Goal: Task Accomplishment & Management: Complete application form

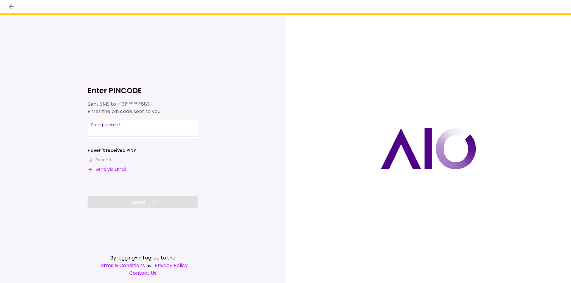
click at [107, 130] on input "Enter pin code   *" at bounding box center [142, 128] width 110 height 17
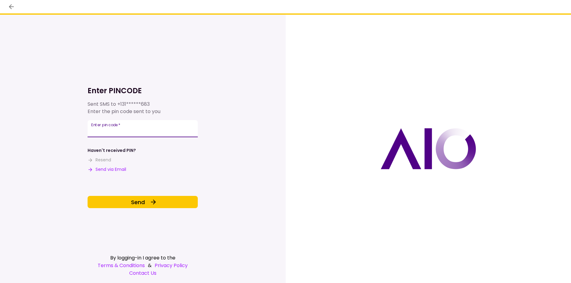
type input "******"
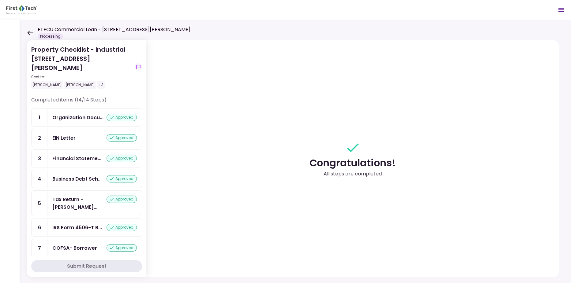
click at [31, 33] on icon at bounding box center [30, 33] width 6 height 4
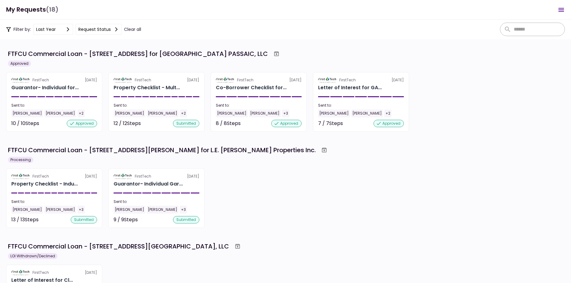
drag, startPoint x: 342, startPoint y: 192, endPoint x: 326, endPoint y: 190, distance: 16.0
click at [342, 191] on div "FirstTech [DATE] Property Checklist - Indu... Sent to: [PERSON_NAME] +3 13 / 13…" at bounding box center [285, 199] width 558 height 60
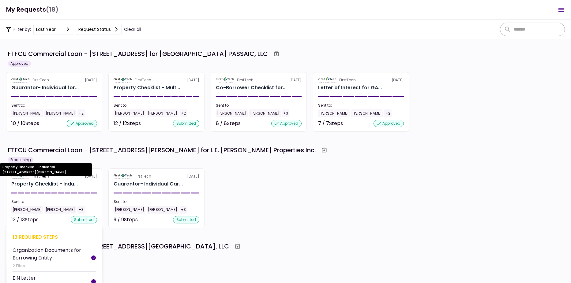
click at [50, 182] on div "Property Checklist - Indu..." at bounding box center [44, 183] width 66 height 7
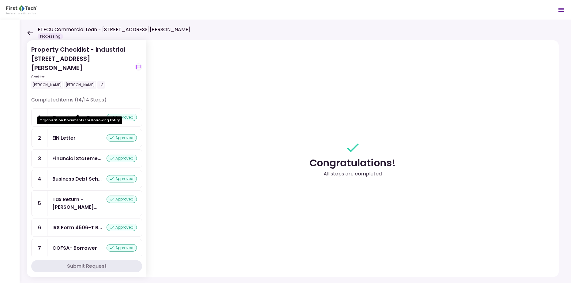
click at [70, 114] on div "Organization Docu..." at bounding box center [77, 118] width 51 height 8
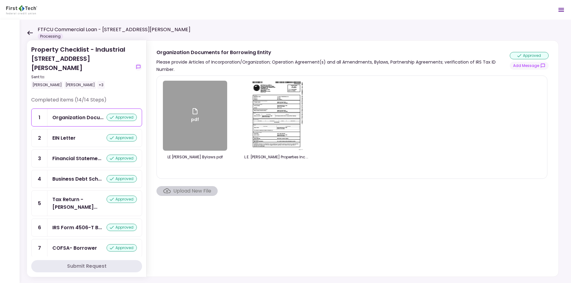
click at [233, 243] on section "pdf LE [PERSON_NAME] Bylaws.pdf L.E. [PERSON_NAME] Properties Inc. - Statement …" at bounding box center [352, 175] width 392 height 199
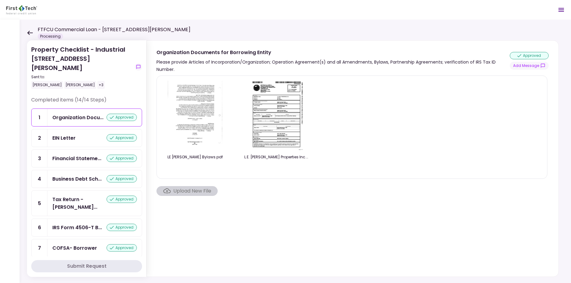
click at [227, 245] on section "LE [PERSON_NAME] Bylaws.pdf L.E. [PERSON_NAME] Properties Inc. - Statement of I…" at bounding box center [352, 175] width 392 height 199
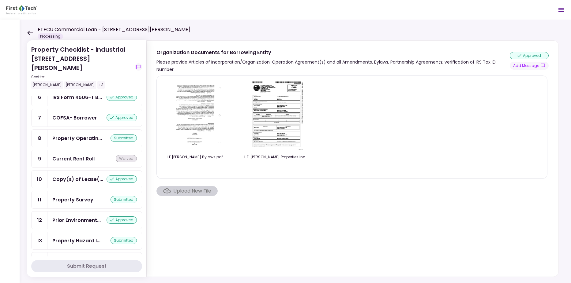
scroll to position [133, 0]
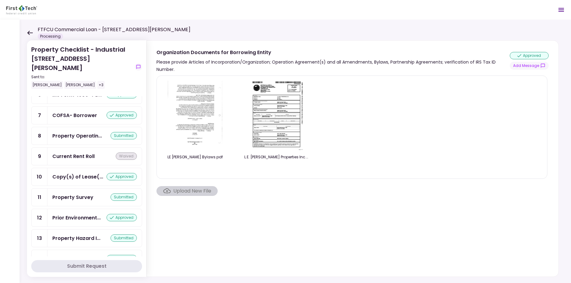
click at [31, 33] on icon at bounding box center [30, 33] width 6 height 5
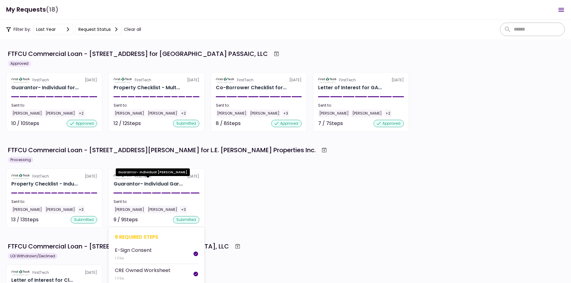
click at [143, 184] on div "Guarantor- Individual Gar..." at bounding box center [147, 183] width 69 height 7
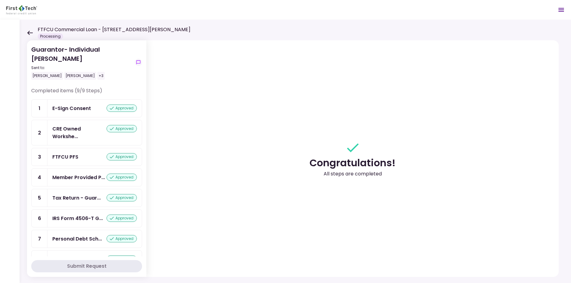
click at [28, 32] on icon at bounding box center [30, 33] width 6 height 4
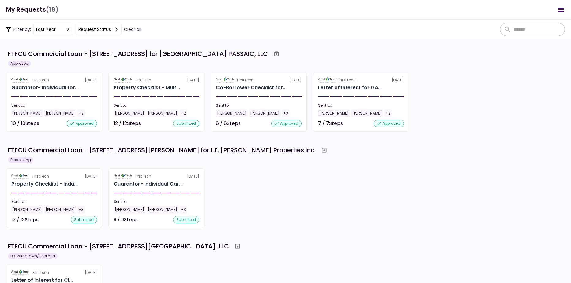
click at [275, 215] on div "FirstTech [DATE] Property Checklist - Indu... Sent to: [PERSON_NAME] +3 13 / 13…" at bounding box center [285, 199] width 558 height 60
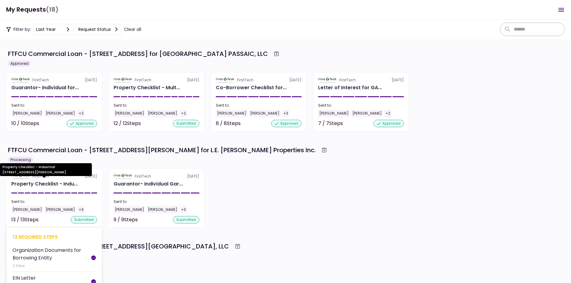
click at [39, 181] on div "Property Checklist - Indu..." at bounding box center [44, 183] width 66 height 7
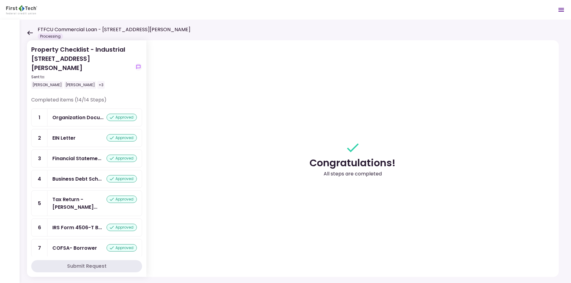
click at [57, 134] on div "EIN Letter" at bounding box center [63, 138] width 23 height 8
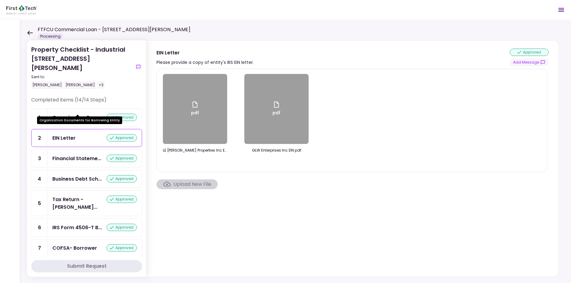
click at [62, 114] on div "Organization Docu..." at bounding box center [77, 118] width 51 height 8
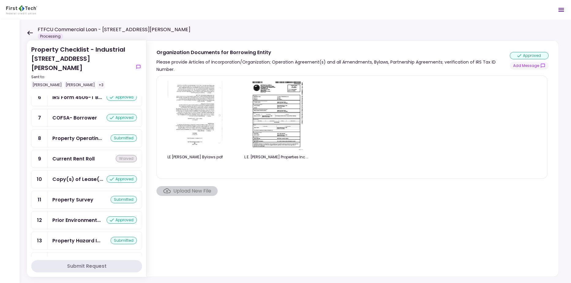
scroll to position [133, 0]
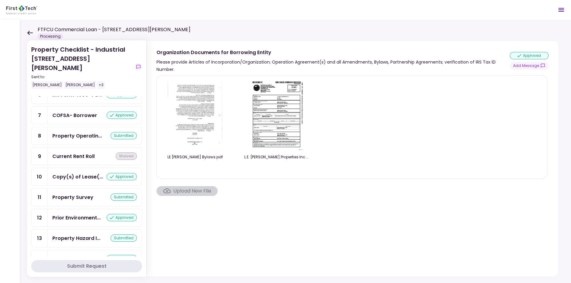
click at [228, 235] on section "LE [PERSON_NAME] Bylaws.pdf L.E. [PERSON_NAME] Properties Inc. - Statement of I…" at bounding box center [352, 175] width 392 height 199
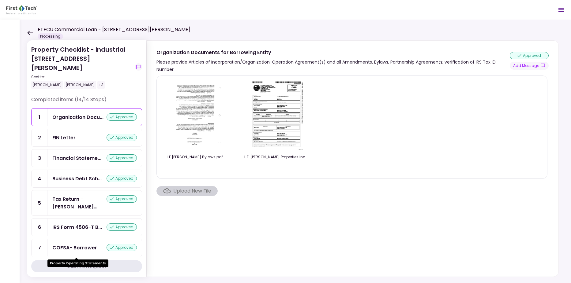
scroll to position [0, 0]
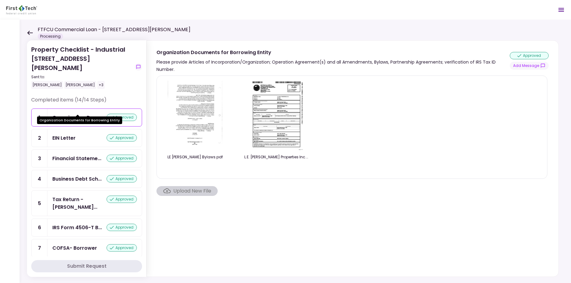
click at [66, 114] on div "Organization Docu..." at bounding box center [77, 118] width 51 height 8
click at [227, 229] on section "LE [PERSON_NAME] Bylaws.pdf L.E. [PERSON_NAME] Properties Inc. - Statement of I…" at bounding box center [352, 175] width 392 height 199
click at [270, 123] on img at bounding box center [276, 116] width 54 height 70
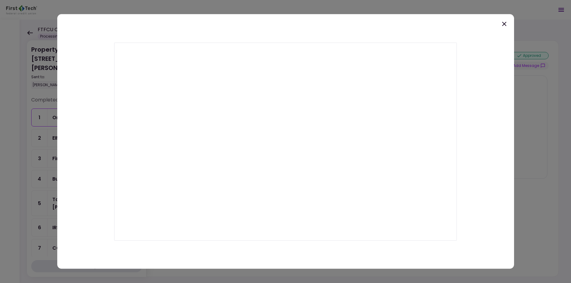
drag, startPoint x: 503, startPoint y: 23, endPoint x: 493, endPoint y: 24, distance: 9.5
click at [502, 23] on icon at bounding box center [503, 23] width 7 height 7
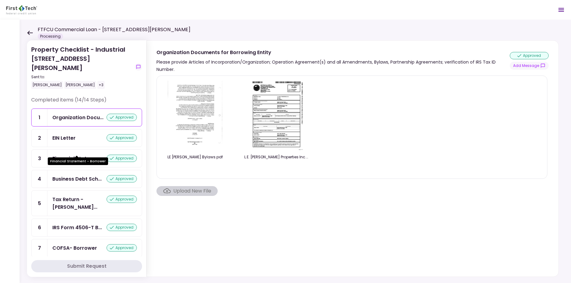
click at [82, 155] on div "Financial Stateme..." at bounding box center [76, 159] width 49 height 8
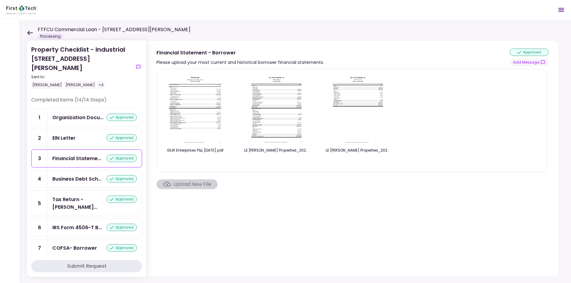
click at [66, 134] on div "EIN Letter" at bounding box center [63, 138] width 23 height 8
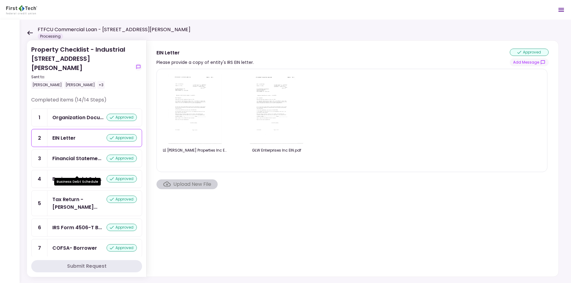
click at [79, 175] on div "Business Debt Sch..." at bounding box center [76, 179] width 49 height 8
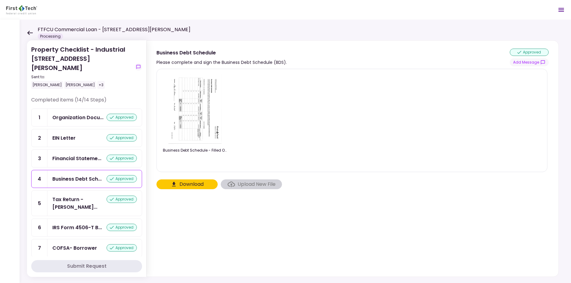
click at [68, 195] on div "Tax Return - [PERSON_NAME]... approved" at bounding box center [94, 203] width 94 height 25
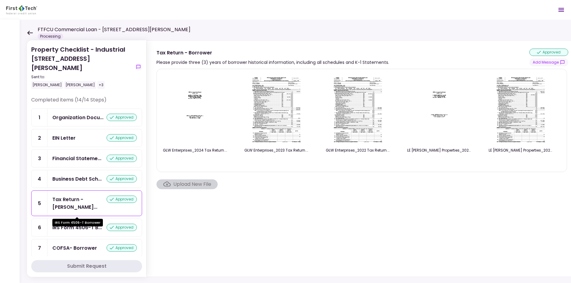
click at [73, 224] on div "IRS Form 4506-T B..." at bounding box center [77, 228] width 50 height 8
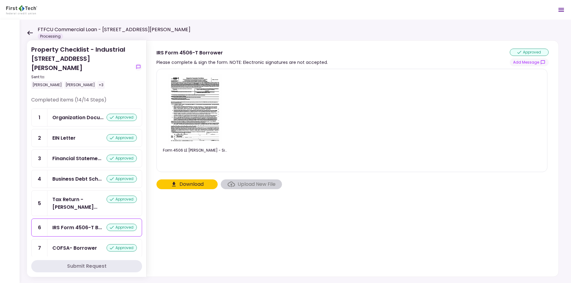
click at [70, 244] on div "COFSA- Borrower" at bounding box center [74, 248] width 45 height 8
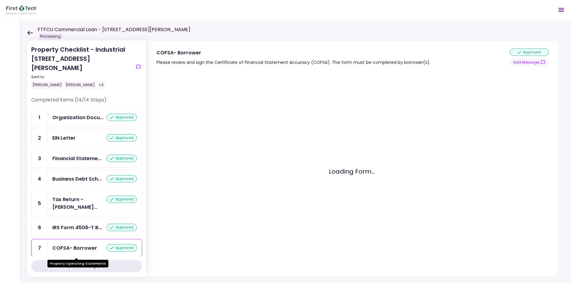
click at [64, 265] on div "Property Operatin..." at bounding box center [77, 269] width 50 height 8
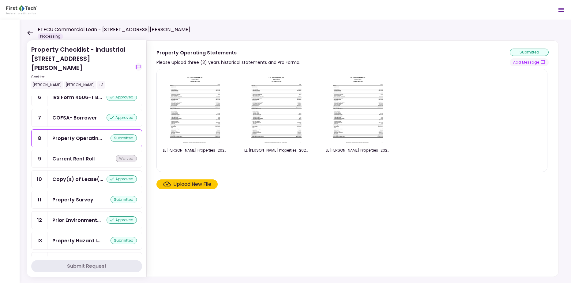
scroll to position [133, 0]
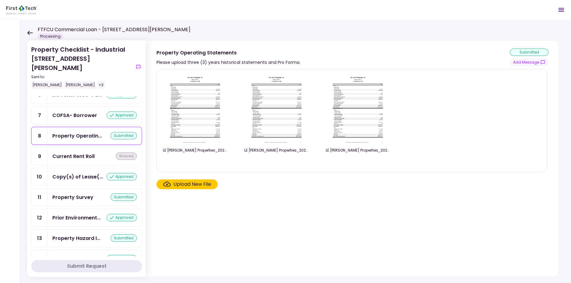
click at [74, 153] on div "Current Rent Roll" at bounding box center [73, 157] width 42 height 8
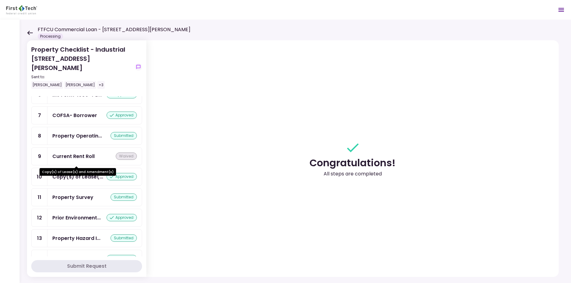
click at [64, 173] on div "Copy(s) of Lease(..." at bounding box center [77, 177] width 51 height 8
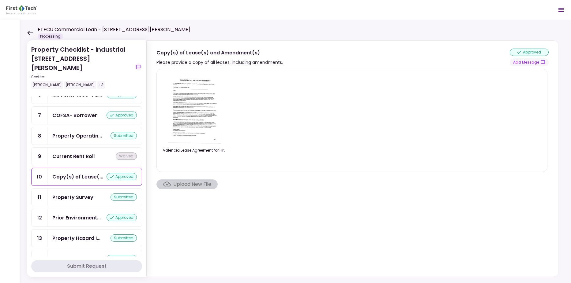
click at [62, 194] on div "Property Survey" at bounding box center [72, 198] width 41 height 8
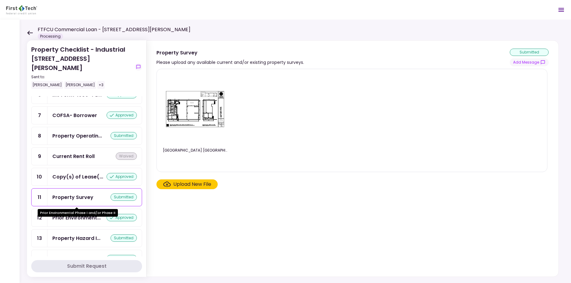
click at [63, 214] on div "Prior Environment..." at bounding box center [76, 218] width 48 height 8
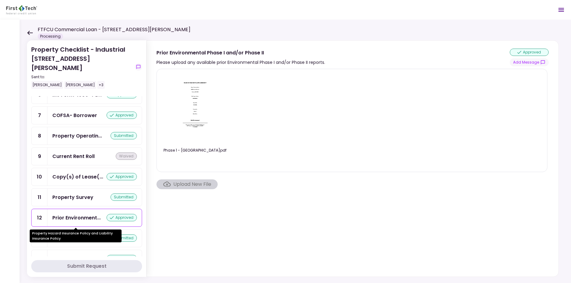
click at [62, 235] on div "Property Hazard I..." at bounding box center [76, 239] width 48 height 8
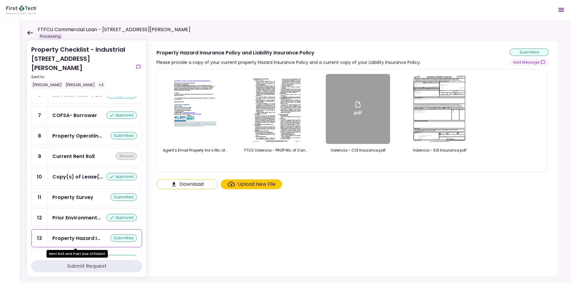
click at [65, 255] on div "Rent Roll and Pas..." at bounding box center [75, 259] width 46 height 8
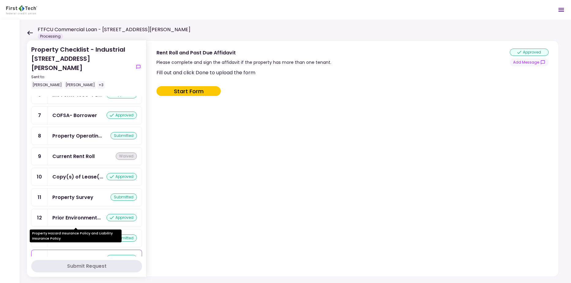
click at [74, 235] on div "Property Hazard I..." at bounding box center [76, 239] width 48 height 8
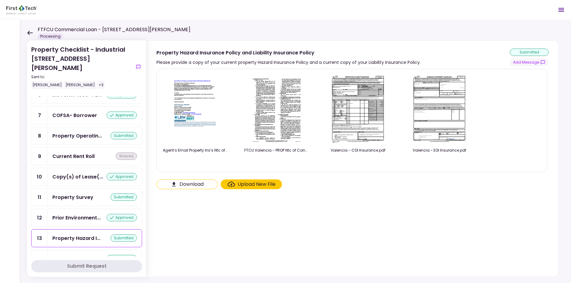
click at [208, 242] on section "Agent’s Email Property Ins’s Ntc of Cancellation Endorsement.pdf FTCU Valencia …" at bounding box center [352, 172] width 392 height 206
click at [313, 253] on section "Agent’s Email Property Ins’s Ntc of Cancellation Endorsement.pdf FTCU Valencia …" at bounding box center [352, 172] width 392 height 206
click at [32, 33] on icon at bounding box center [30, 33] width 6 height 5
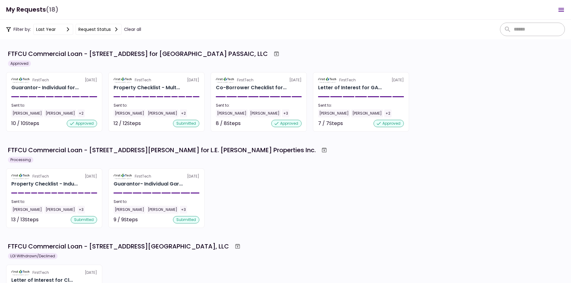
click at [313, 219] on div "FirstTech [DATE] Property Checklist - Indu... Sent to: [PERSON_NAME] +3 13 / 13…" at bounding box center [285, 199] width 558 height 60
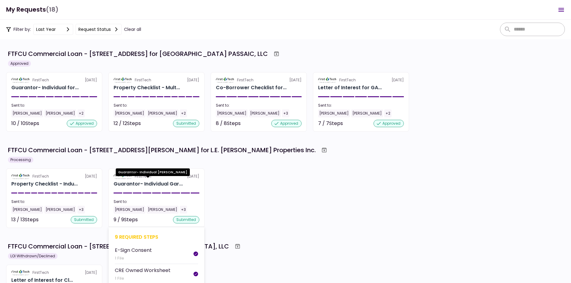
click at [151, 184] on div "Guarantor- Individual Gar..." at bounding box center [147, 183] width 69 height 7
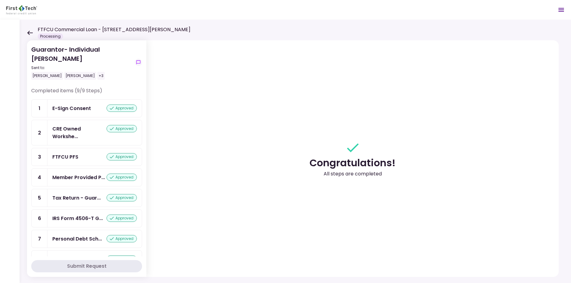
click at [68, 110] on div "E-Sign Consent" at bounding box center [71, 109] width 39 height 8
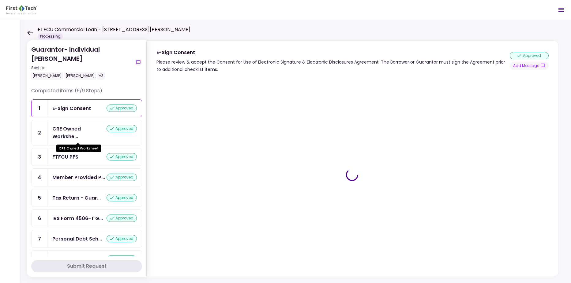
click at [65, 133] on div "CRE Owned Workshe..." at bounding box center [79, 132] width 54 height 15
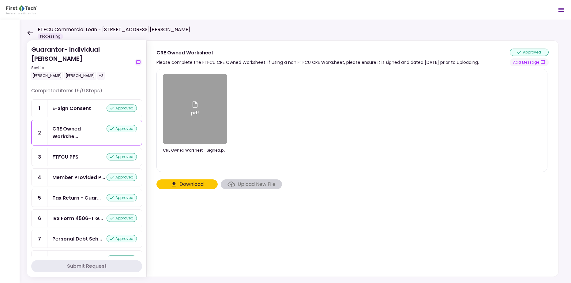
click at [61, 157] on div "FTFCU PFS" at bounding box center [65, 157] width 26 height 8
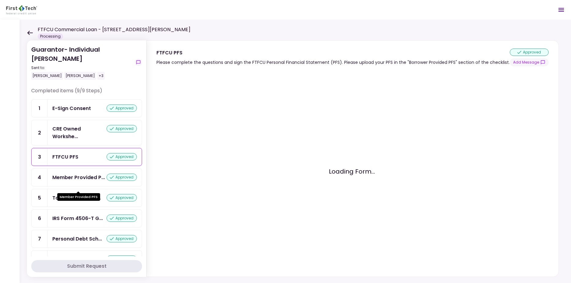
drag, startPoint x: 58, startPoint y: 179, endPoint x: 57, endPoint y: 187, distance: 8.1
click at [58, 179] on div "Member Provided P..." at bounding box center [78, 178] width 53 height 8
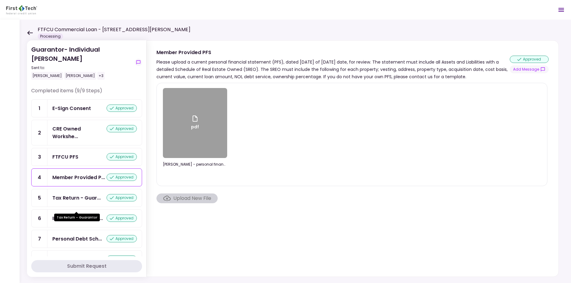
click at [56, 202] on div "Tax Return - Guar..." at bounding box center [76, 198] width 48 height 8
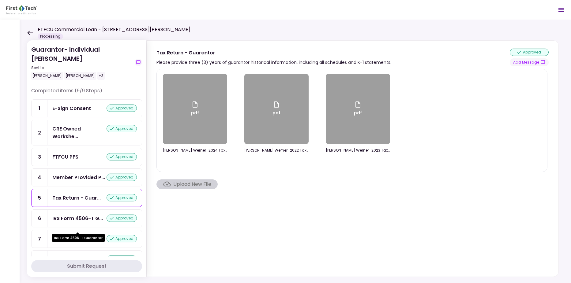
click at [54, 222] on div "IRS Form 4506-T G..." at bounding box center [77, 219] width 50 height 8
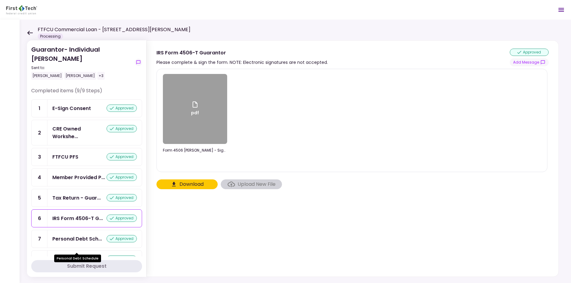
click at [55, 243] on div "Personal Debt Sch..." at bounding box center [77, 239] width 50 height 8
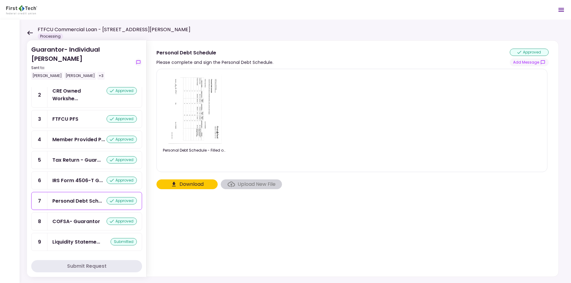
click at [62, 223] on div "COFSA- Guarantor" at bounding box center [76, 222] width 48 height 8
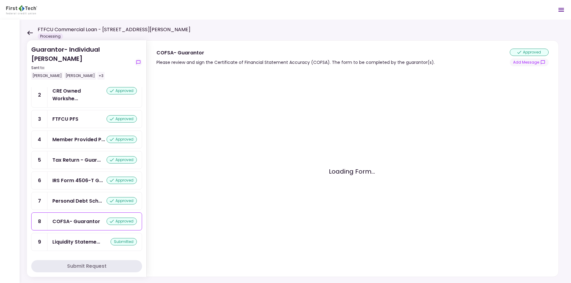
click at [58, 242] on div "Liquidity Stateme..." at bounding box center [76, 242] width 48 height 8
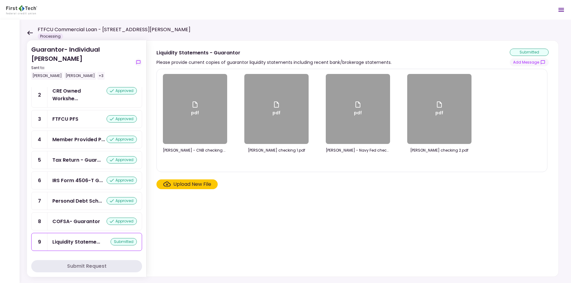
click at [228, 238] on section "pdf [PERSON_NAME] - CNB checking.pdf pdf [PERSON_NAME] checking 1.pdf pdf [PERS…" at bounding box center [352, 172] width 392 height 206
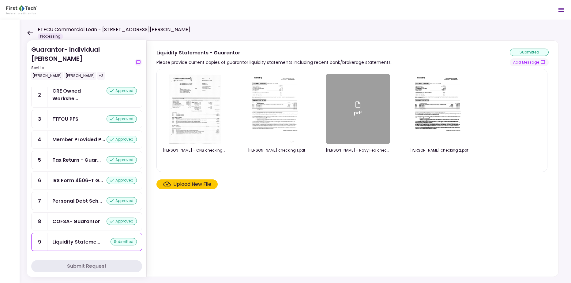
click at [227, 229] on section "[PERSON_NAME] - CNB checking.pdf [PERSON_NAME] checking 1.pdf pdf [PERSON_NAME]…" at bounding box center [352, 172] width 392 height 206
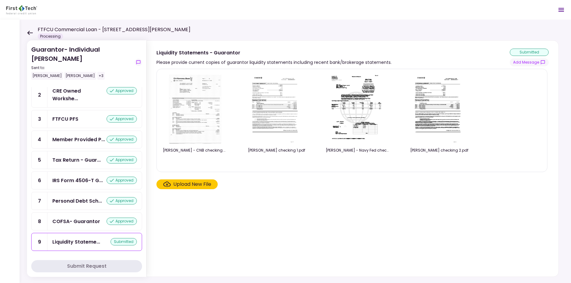
click at [394, 223] on section "[PERSON_NAME] - CNB checking.pdf [PERSON_NAME] checking 1.pdf [PERSON_NAME] - N…" at bounding box center [352, 172] width 392 height 206
click at [33, 34] on div "FTFCU Commercial Loan - [STREET_ADDRESS][PERSON_NAME] Processing" at bounding box center [108, 32] width 163 height 13
click at [28, 34] on icon at bounding box center [30, 33] width 6 height 5
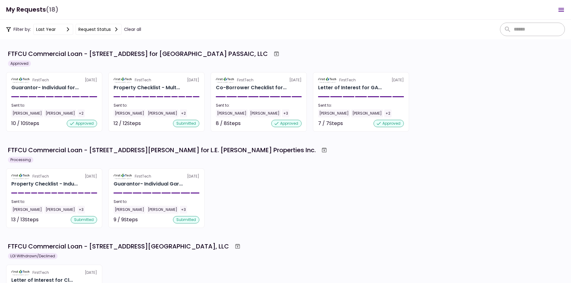
click at [334, 218] on div "FirstTech [DATE] Property Checklist - Indu... Sent to: [PERSON_NAME] +3 13 / 13…" at bounding box center [285, 199] width 558 height 60
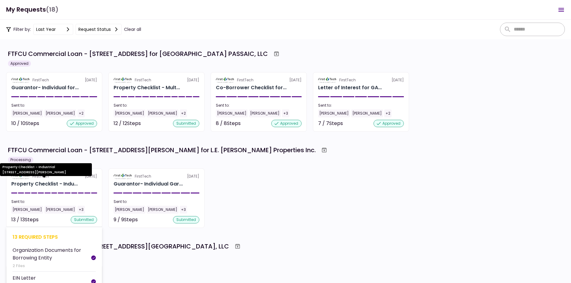
click at [46, 184] on div "Property Checklist - Indu..." at bounding box center [44, 183] width 66 height 7
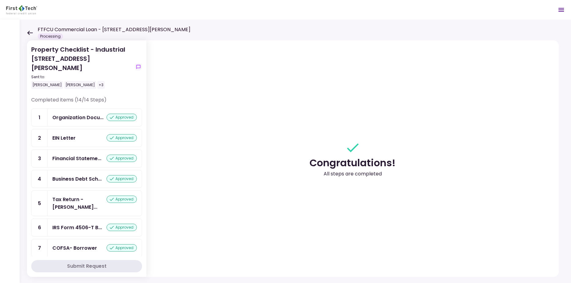
click at [238, 257] on section "Congratulations! All steps are completed" at bounding box center [352, 158] width 412 height 237
click at [79, 114] on div "Organization Docu..." at bounding box center [77, 118] width 51 height 8
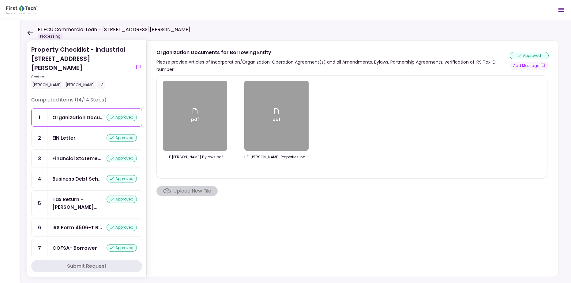
click at [214, 251] on section "pdf LE [PERSON_NAME] Bylaws.pdf pdf L.E. [PERSON_NAME] Properties Inc. - Statem…" at bounding box center [352, 175] width 392 height 199
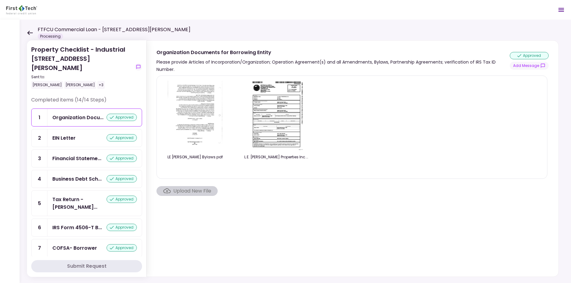
click at [314, 265] on section "LE [PERSON_NAME] Bylaws.pdf L.E. [PERSON_NAME] Properties Inc. - Statement of I…" at bounding box center [352, 175] width 392 height 199
click at [29, 32] on icon at bounding box center [30, 33] width 6 height 4
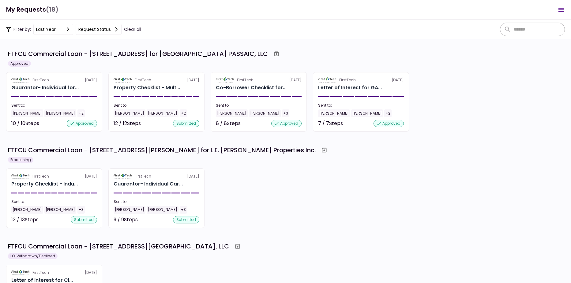
drag, startPoint x: 315, startPoint y: 223, endPoint x: 217, endPoint y: 149, distance: 123.0
click at [315, 223] on div "FirstTech [DATE] Property Checklist - Indu... Sent to: [PERSON_NAME] +3 13 / 13…" at bounding box center [285, 199] width 558 height 60
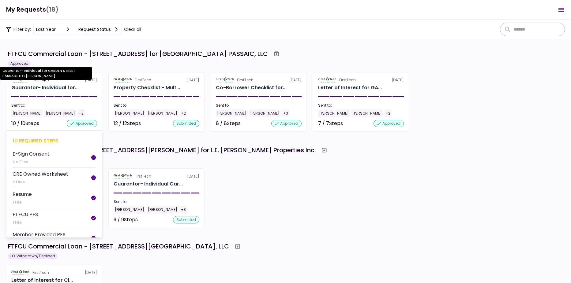
click at [44, 87] on div "Guarantor- Individual for..." at bounding box center [44, 87] width 67 height 7
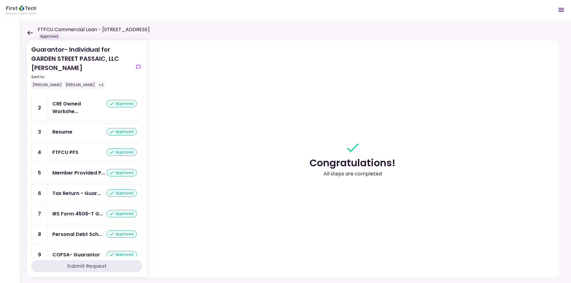
scroll to position [75, 0]
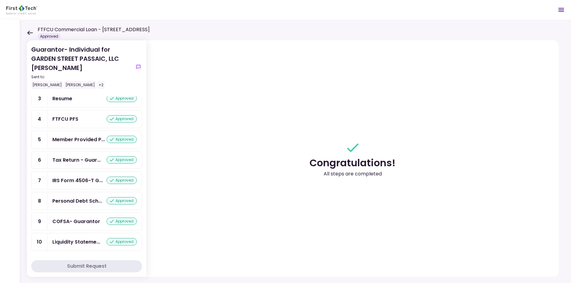
click at [28, 31] on icon at bounding box center [30, 33] width 6 height 5
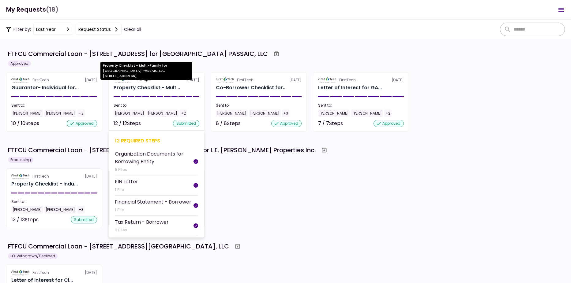
click at [121, 84] on div "Property Checklist - Mult..." at bounding box center [146, 87] width 66 height 7
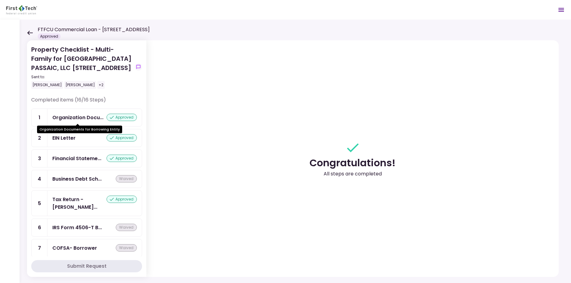
click at [73, 117] on div "Organization Docu..." at bounding box center [77, 118] width 51 height 8
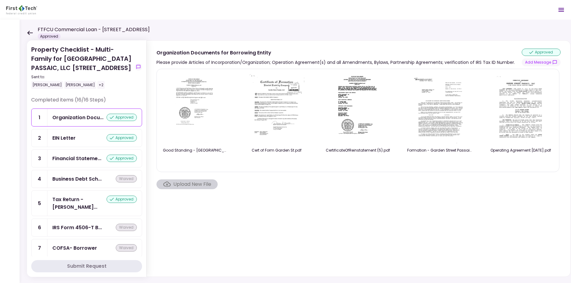
click at [29, 32] on icon at bounding box center [30, 33] width 6 height 5
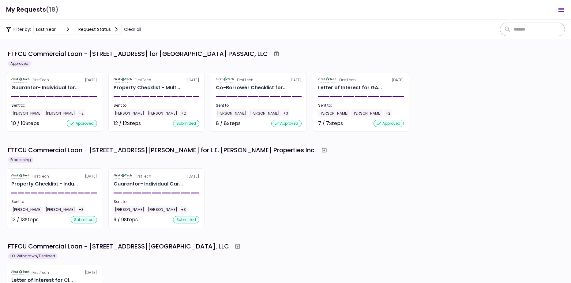
click at [44, 151] on div "FTFCU Commercial Loan - [STREET_ADDRESS][PERSON_NAME] for L.E. [PERSON_NAME] Pr…" at bounding box center [161, 150] width 307 height 9
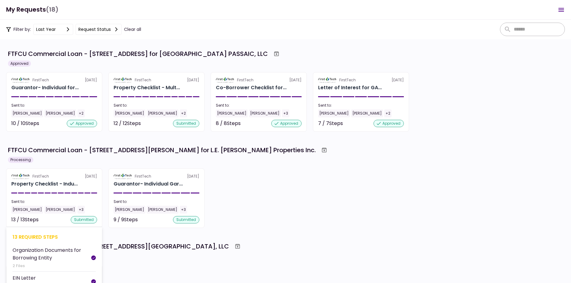
click at [32, 183] on div "Property Checklist - Indu..." at bounding box center [44, 183] width 66 height 7
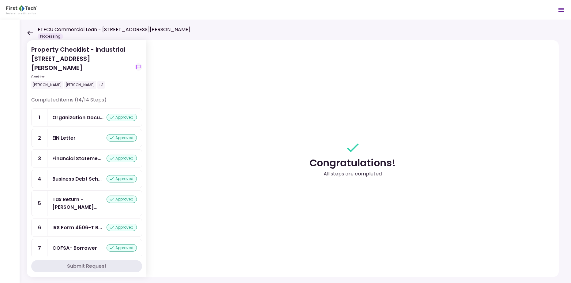
click at [61, 134] on div "EIN Letter" at bounding box center [63, 138] width 23 height 8
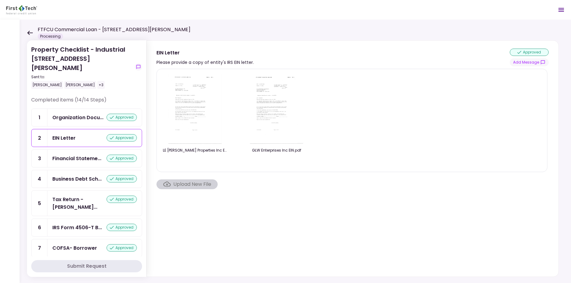
click at [241, 233] on section "LE [PERSON_NAME] Properties Inc EIN.pdf GLW Enterprises Inc EIN.pdf Upload New …" at bounding box center [352, 172] width 392 height 206
click at [68, 114] on div "Organization Docu..." at bounding box center [77, 118] width 51 height 8
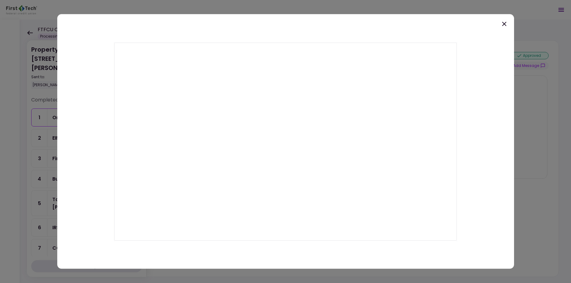
drag, startPoint x: 398, startPoint y: 29, endPoint x: 402, endPoint y: 27, distance: 5.1
click at [399, 27] on div at bounding box center [285, 141] width 456 height 255
click at [505, 23] on icon at bounding box center [504, 24] width 4 height 4
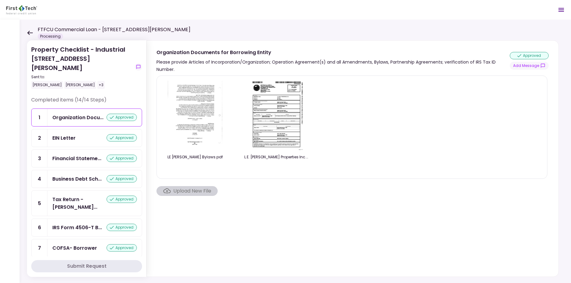
click at [270, 134] on img at bounding box center [276, 116] width 54 height 70
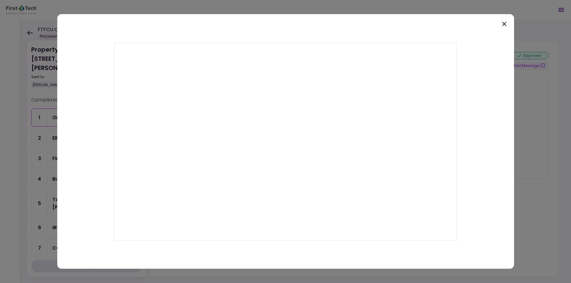
drag, startPoint x: 354, startPoint y: 30, endPoint x: 366, endPoint y: 29, distance: 11.4
click at [354, 30] on div at bounding box center [285, 141] width 456 height 255
click at [500, 24] on div at bounding box center [285, 141] width 456 height 255
click at [507, 25] on icon at bounding box center [503, 23] width 7 height 7
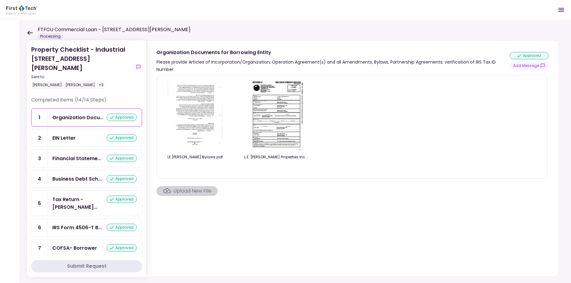
drag, startPoint x: 266, startPoint y: 236, endPoint x: 266, endPoint y: 228, distance: 7.7
click at [266, 236] on section "LE [PERSON_NAME] Bylaws.pdf L.E. [PERSON_NAME] Properties Inc. - Statement of I…" at bounding box center [352, 175] width 392 height 199
click at [28, 32] on icon at bounding box center [30, 33] width 6 height 4
